Goal: Task Accomplishment & Management: Manage account settings

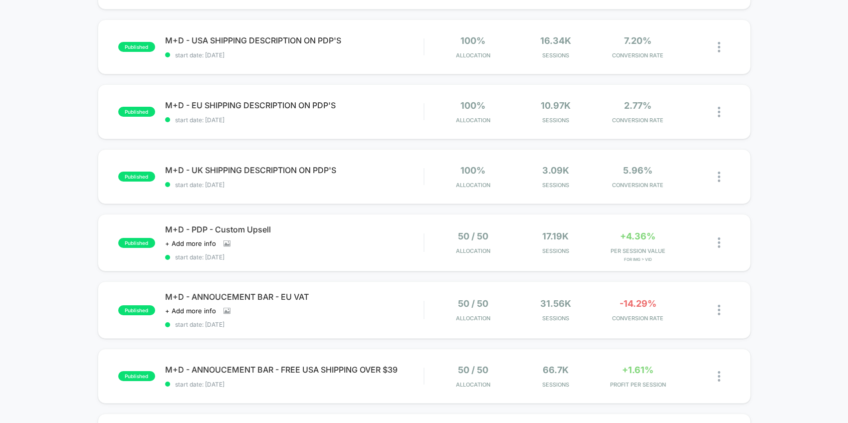
scroll to position [392, 0]
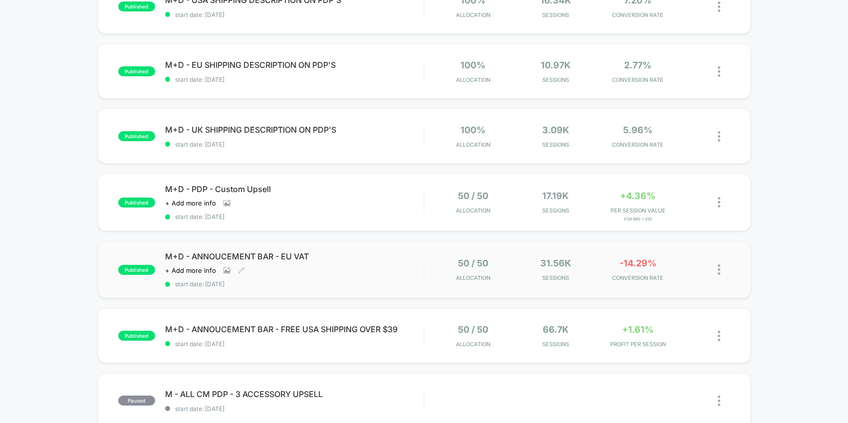
click at [402, 260] on div "M+D - ANNOUCEMENT BAR - EU VAT Click to view images Click to edit experience de…" at bounding box center [294, 270] width 259 height 36
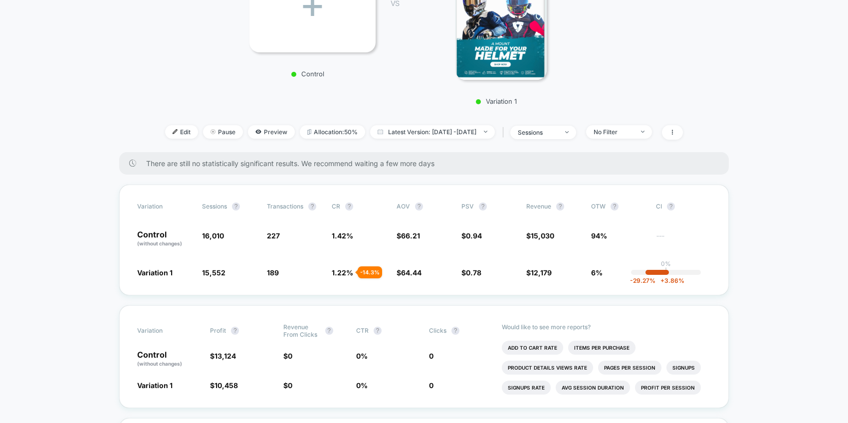
scroll to position [227, 0]
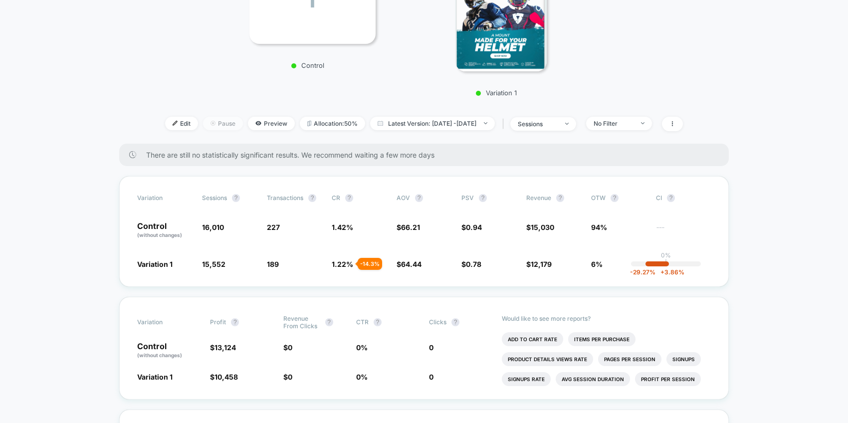
click at [205, 121] on span "Pause" at bounding box center [223, 123] width 40 height 13
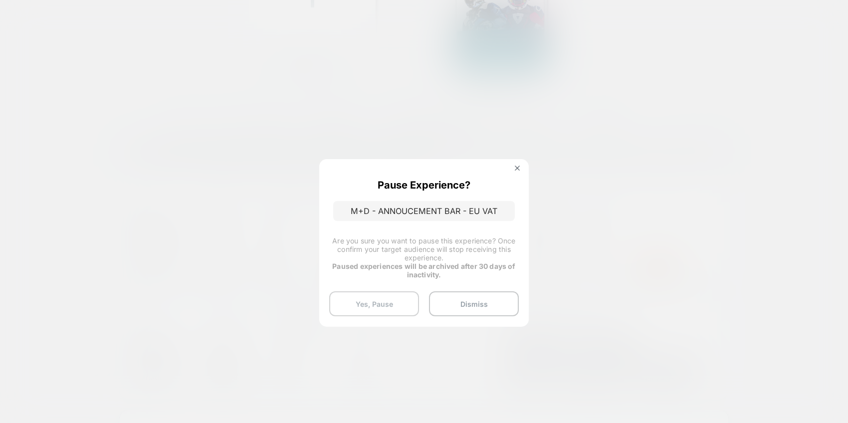
click at [373, 301] on button "Yes, Pause" at bounding box center [374, 303] width 90 height 25
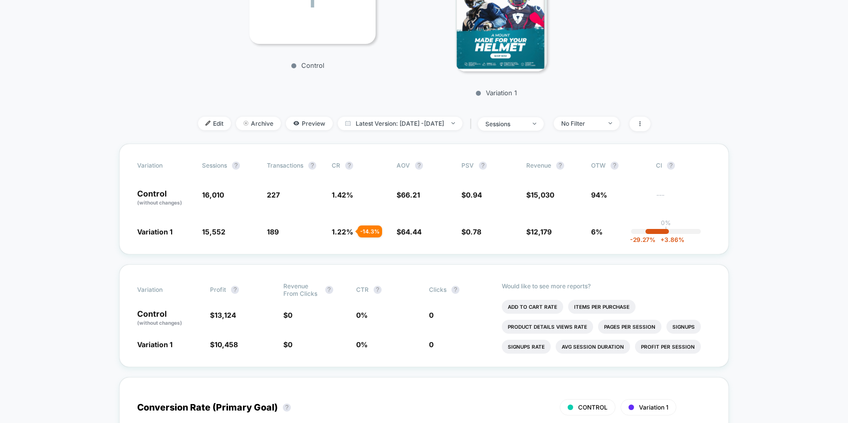
scroll to position [0, 0]
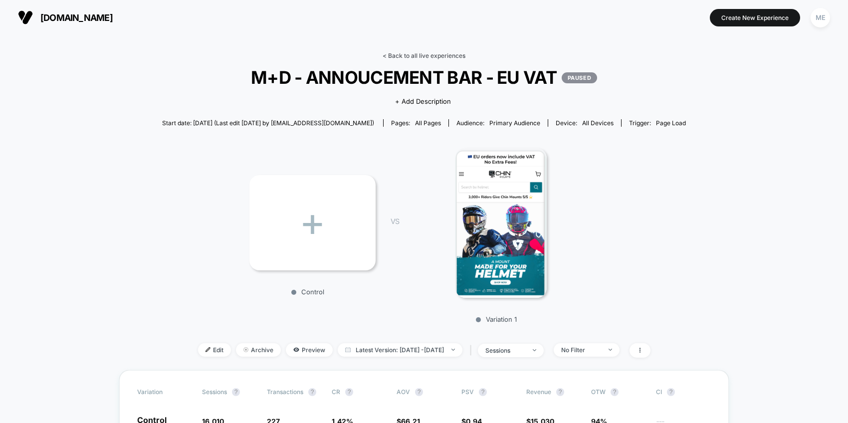
click at [416, 56] on link "< Back to all live experiences" at bounding box center [424, 55] width 83 height 7
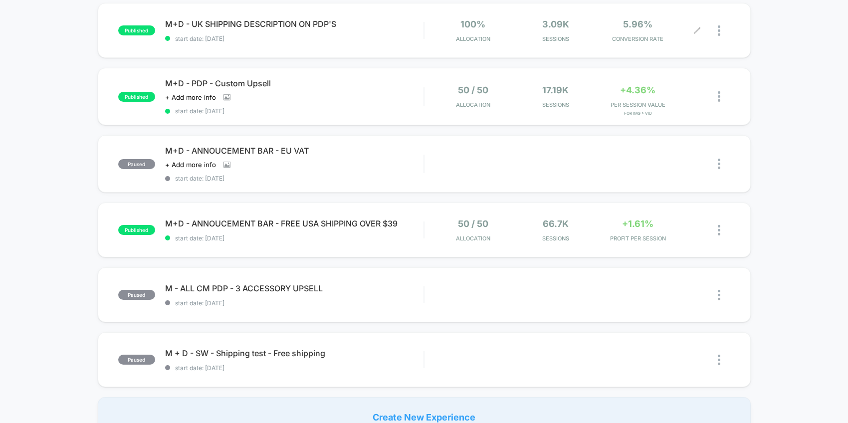
scroll to position [541, 0]
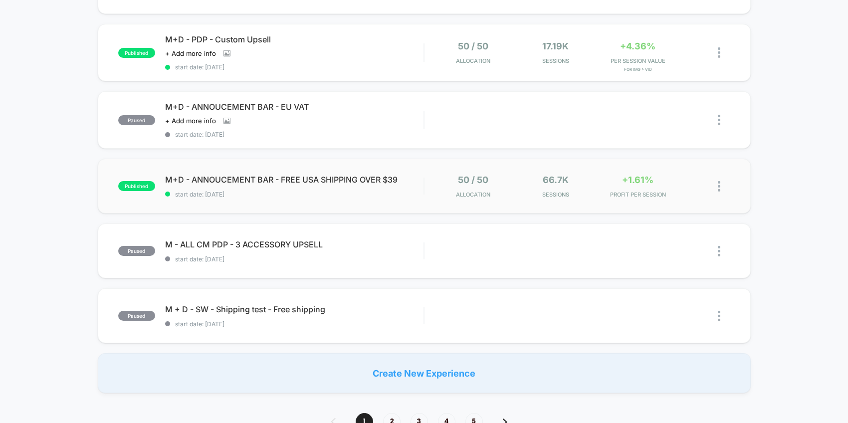
click at [422, 191] on span "start date: [DATE]" at bounding box center [294, 194] width 259 height 7
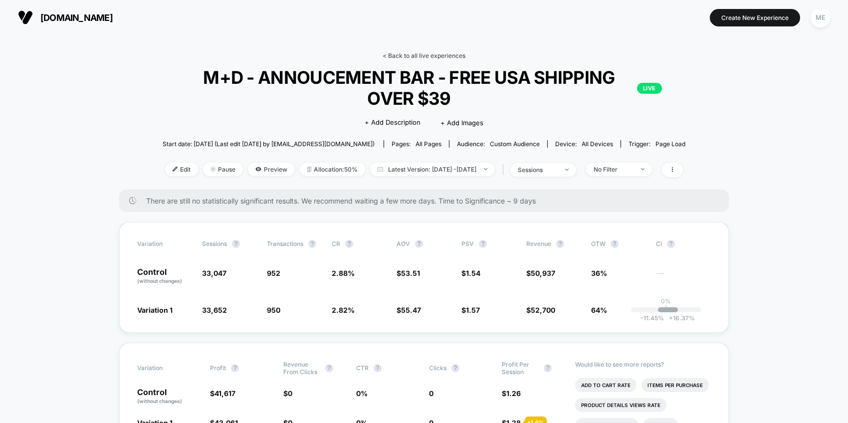
click at [422, 52] on link "< Back to all live experiences" at bounding box center [424, 55] width 83 height 7
